Goal: Navigation & Orientation: Find specific page/section

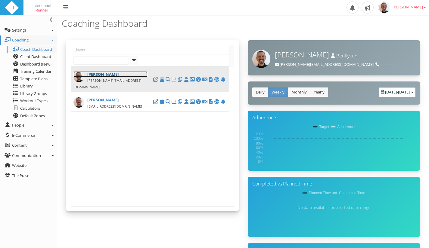
click at [95, 75] on link "[PERSON_NAME]" at bounding box center [110, 74] width 74 height 6
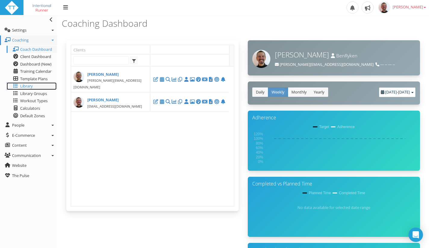
click at [30, 87] on span "Library" at bounding box center [26, 85] width 13 height 5
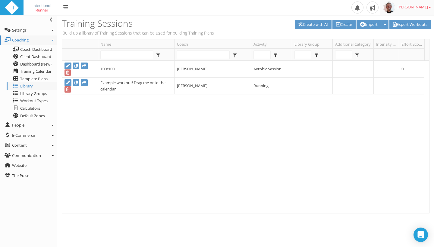
click at [405, 8] on link "[PERSON_NAME]" at bounding box center [407, 7] width 54 height 15
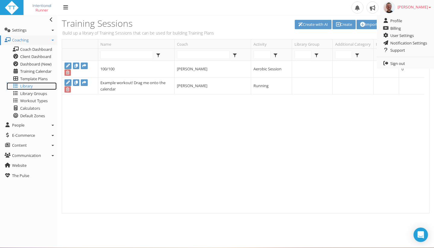
click at [20, 86] on link "Library" at bounding box center [32, 87] width 50 height 8
click at [401, 20] on link "Profile" at bounding box center [404, 21] width 57 height 8
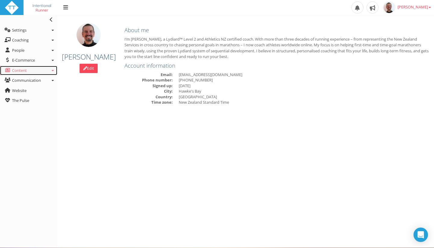
click at [20, 73] on span "Content" at bounding box center [19, 70] width 15 height 5
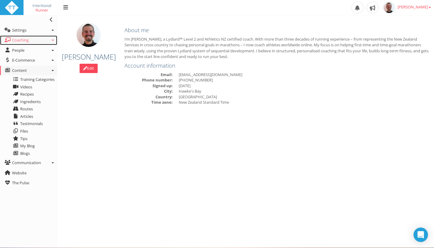
click at [53, 41] on icon at bounding box center [52, 40] width 2 height 1
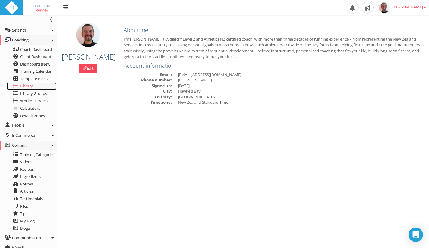
click at [28, 85] on span "Library" at bounding box center [26, 85] width 13 height 5
